Goal: Task Accomplishment & Management: Manage account settings

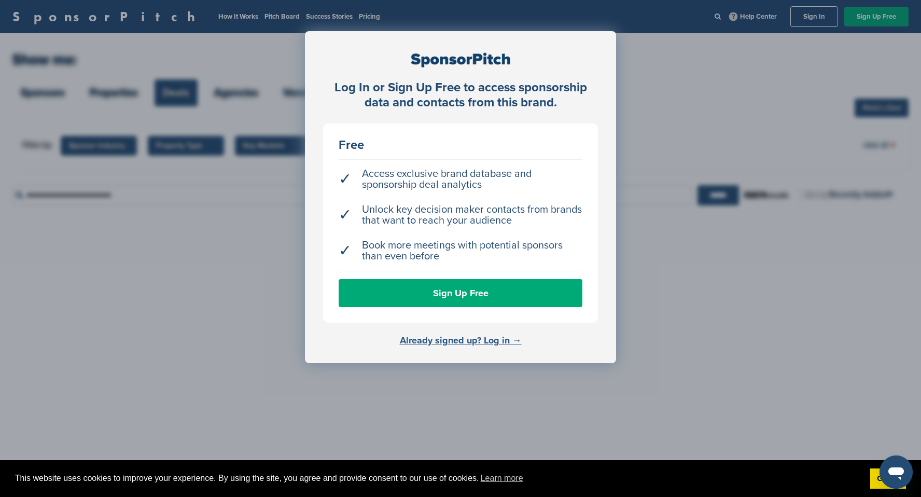
click at [497, 336] on link "Already signed up? Log in →" at bounding box center [461, 339] width 122 height 11
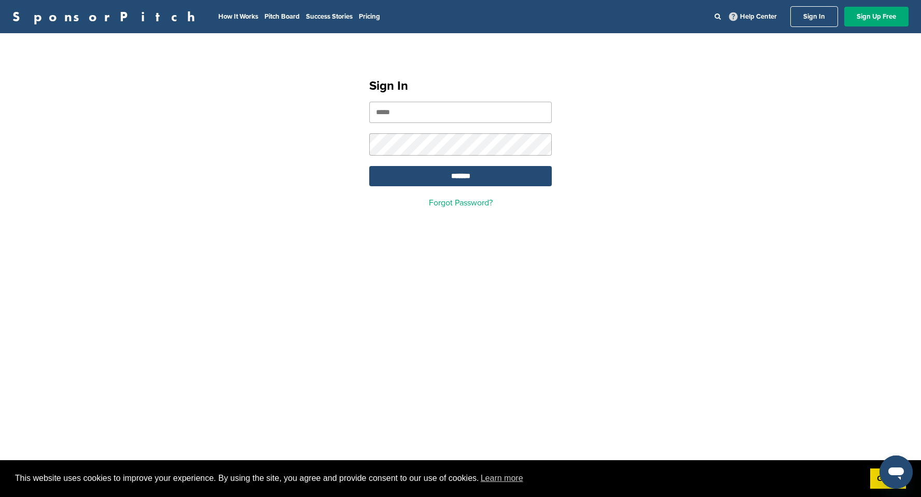
click at [445, 111] on input "email" at bounding box center [460, 112] width 183 height 21
click at [250, 130] on div "Sign In ******* Forgot Password?" at bounding box center [460, 139] width 921 height 186
click at [72, 17] on link "SponsorPitch" at bounding box center [106, 16] width 189 height 13
